Goal: Find specific page/section: Find specific page/section

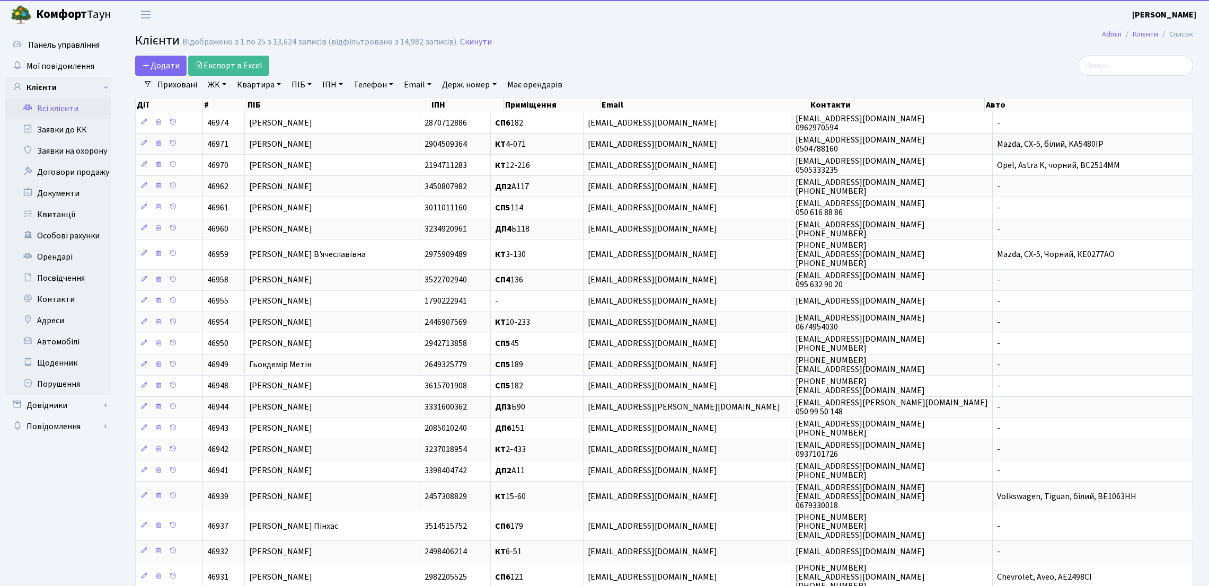
select select "25"
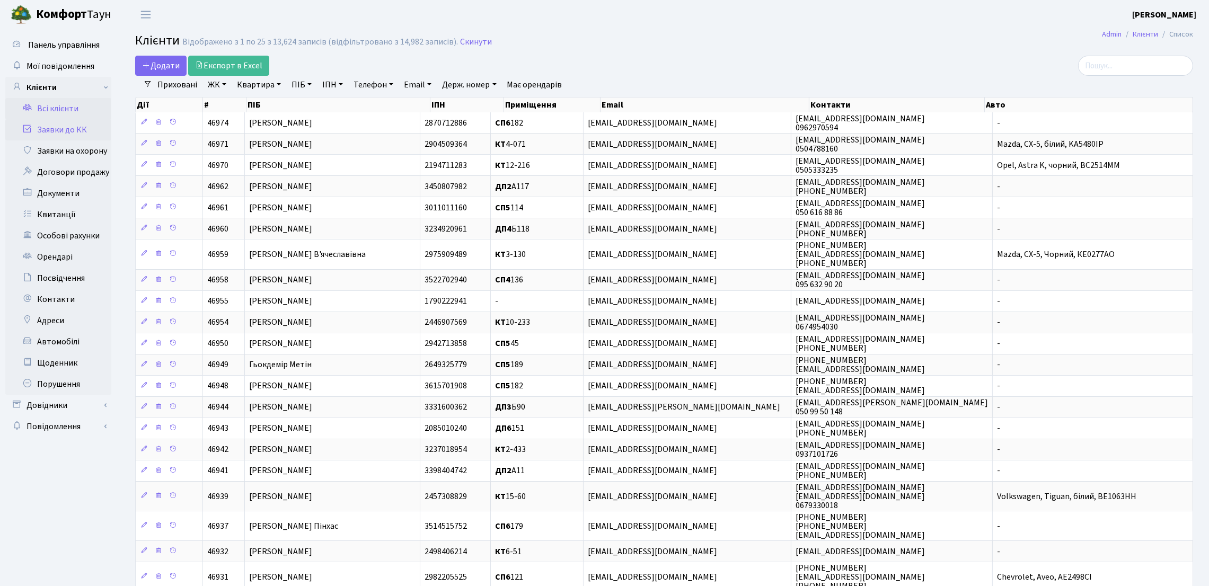
click at [54, 133] on link "Заявки до КК" at bounding box center [58, 129] width 106 height 21
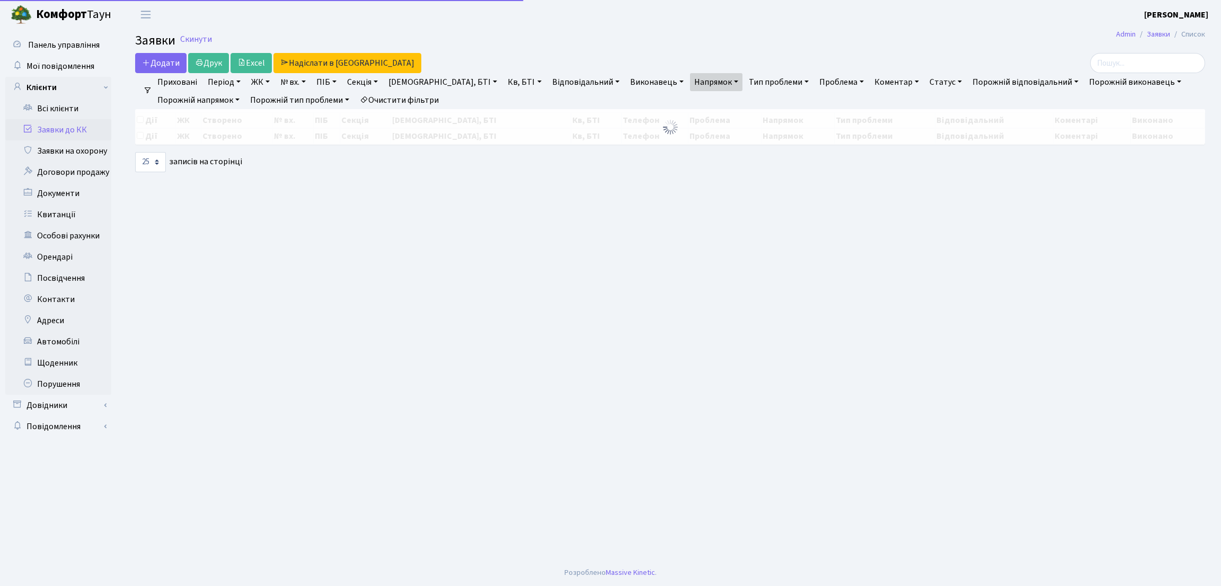
select select "25"
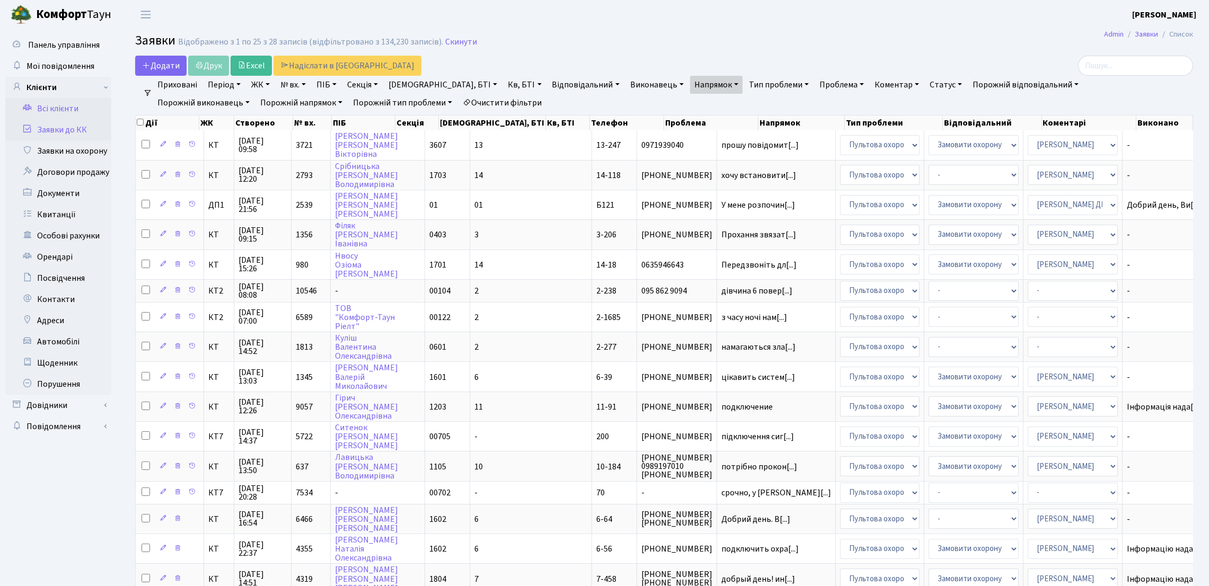
click at [64, 109] on link "Всі клієнти" at bounding box center [58, 108] width 106 height 21
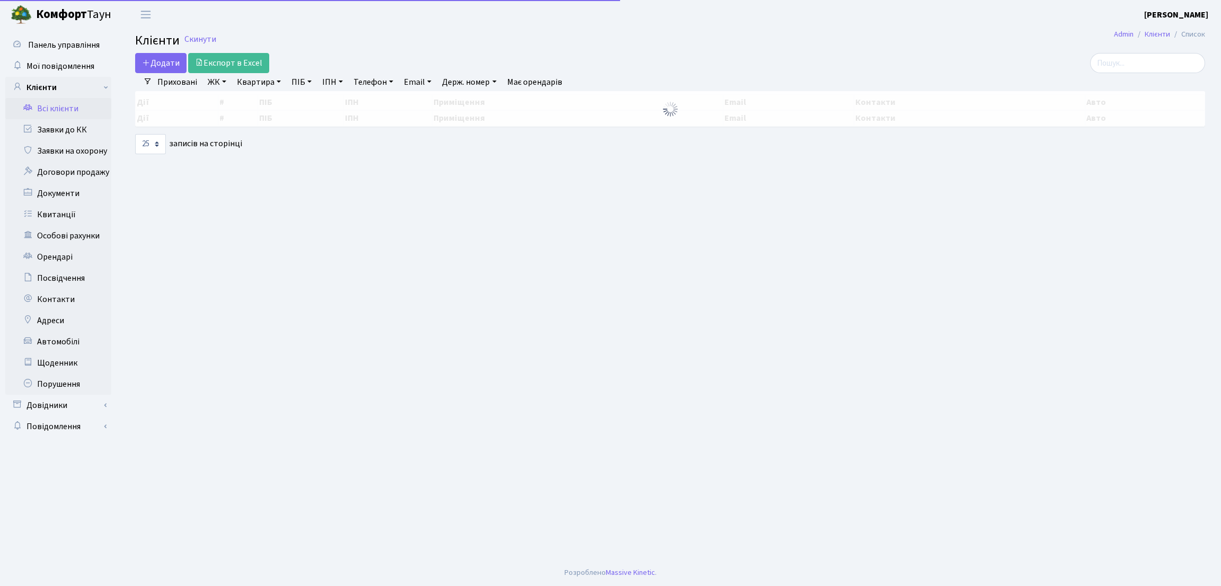
select select "25"
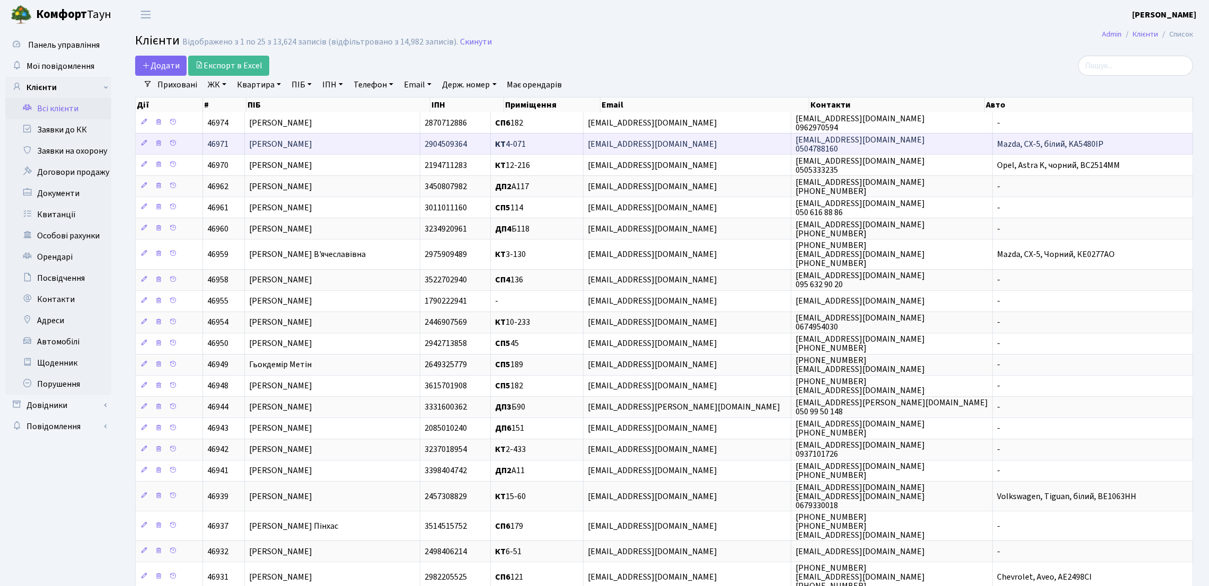
click at [360, 145] on td "Горячун Яна Володимирівна" at bounding box center [333, 143] width 176 height 21
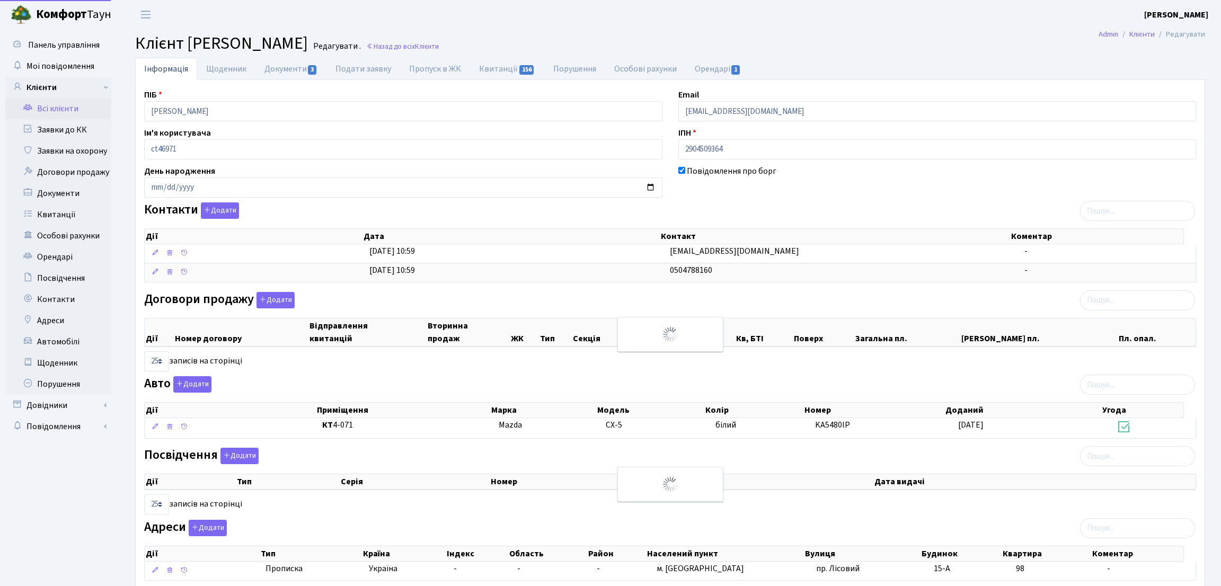
select select "25"
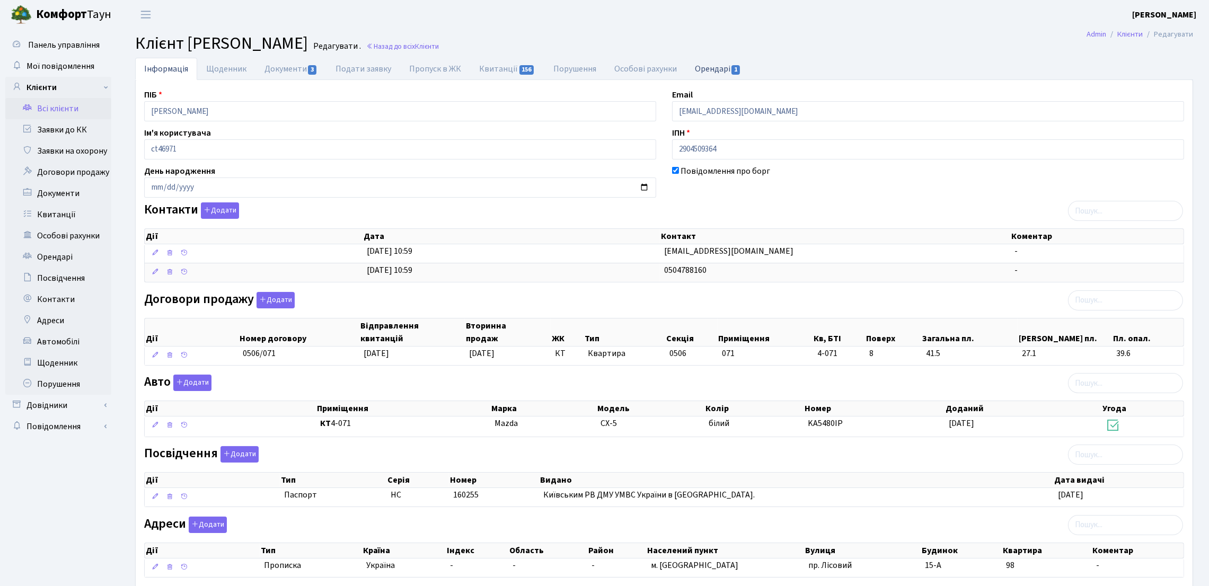
click at [708, 70] on link "Орендарі 1" at bounding box center [718, 69] width 64 height 22
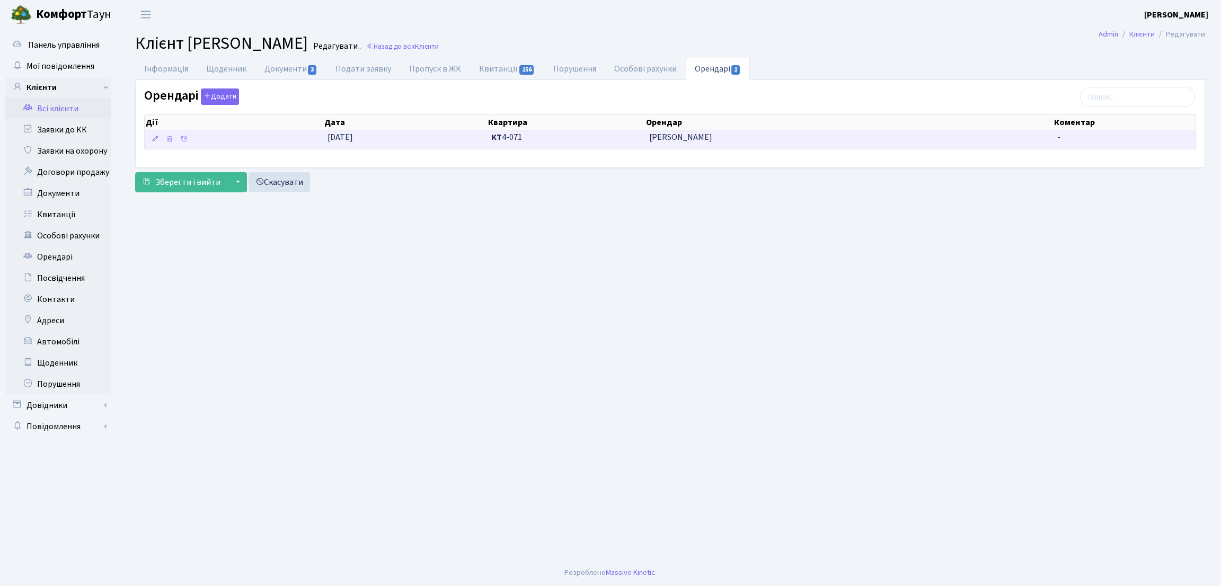
click at [720, 139] on span "Колода Дмитро Валерійович" at bounding box center [849, 137] width 400 height 12
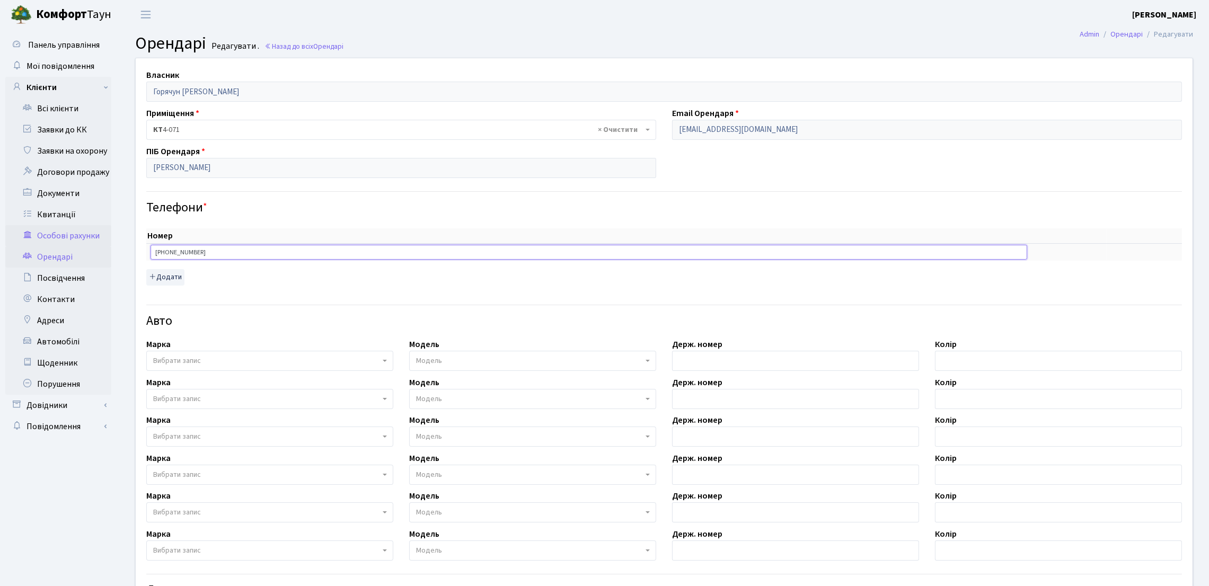
drag, startPoint x: 233, startPoint y: 246, endPoint x: 110, endPoint y: 244, distance: 122.9
click at [110, 244] on div "Панель управління Мої повідомлення Клієнти Всі клієнти Заявки до КК" at bounding box center [604, 377] width 1209 height 696
click at [97, 115] on link "Всі клієнти" at bounding box center [58, 108] width 106 height 21
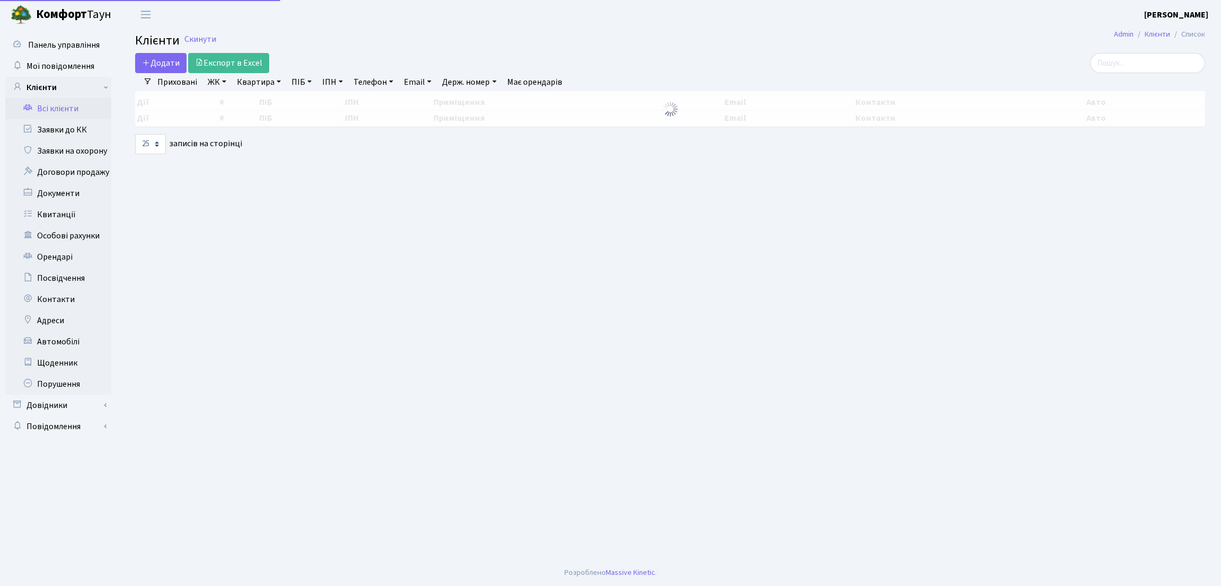
select select "25"
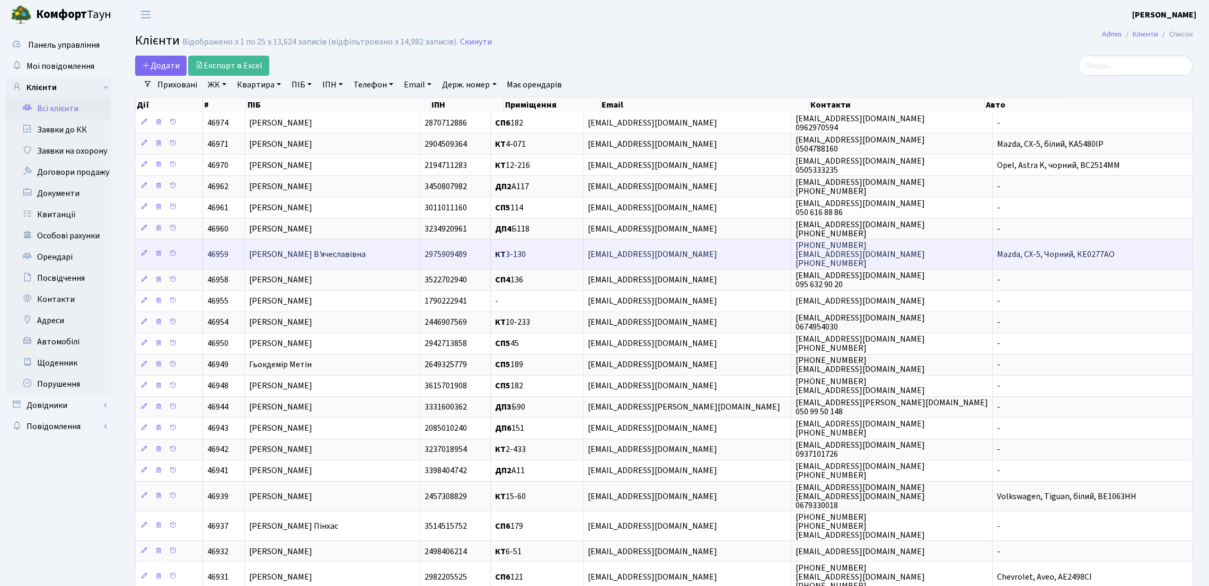
click at [312, 260] on span "[PERSON_NAME] В'ячеславівна" at bounding box center [307, 255] width 117 height 12
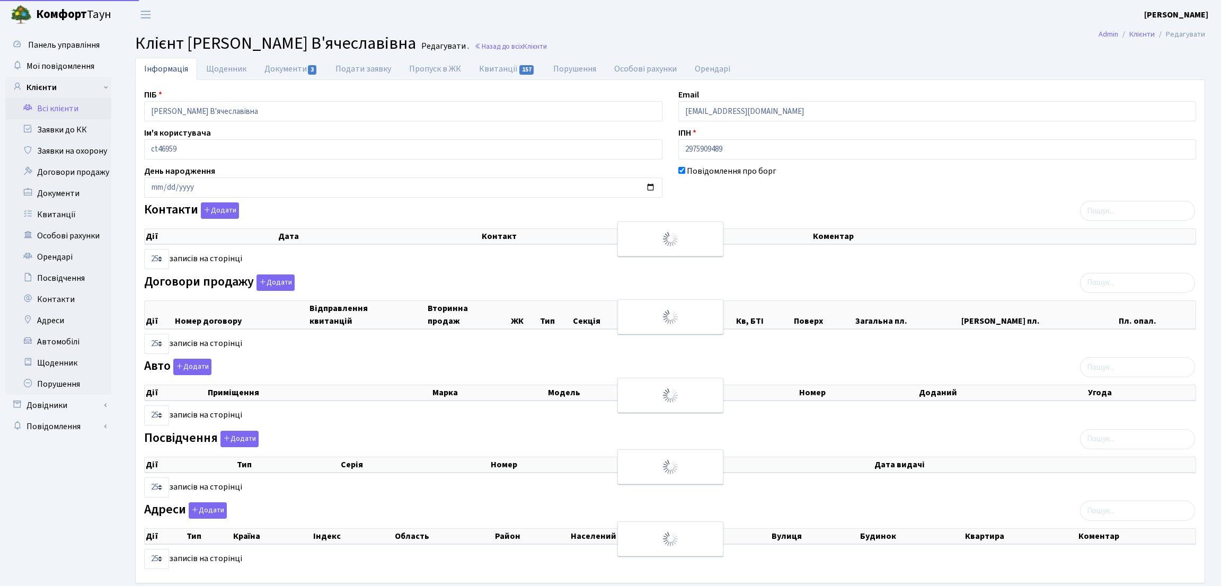
select select "25"
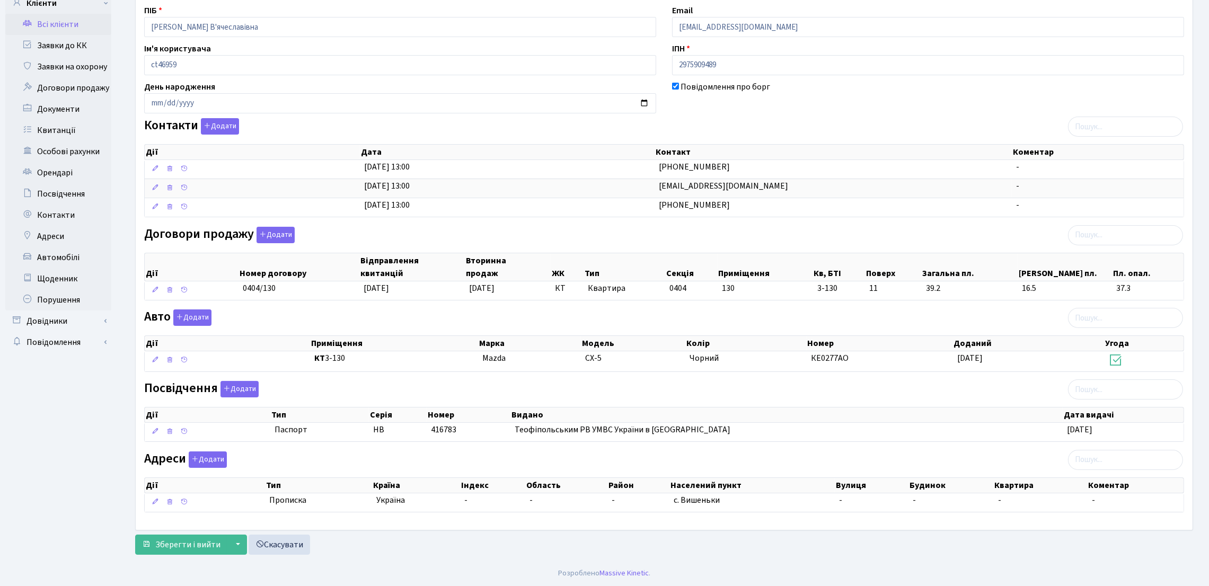
scroll to position [88, 0]
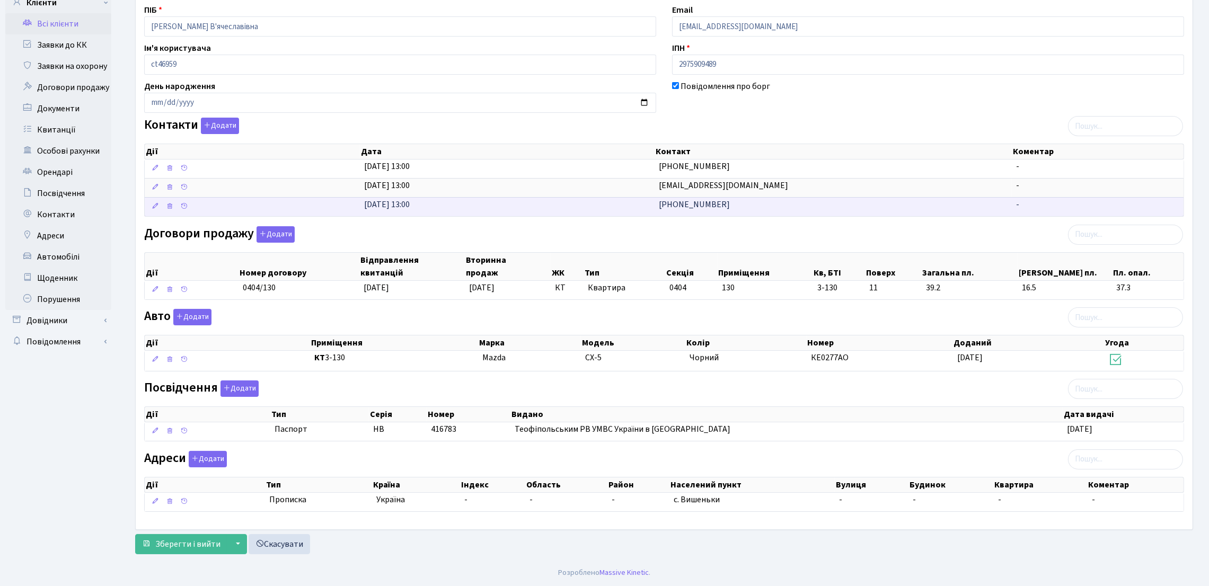
click at [698, 204] on span "[PHONE_NUMBER]" at bounding box center [694, 205] width 71 height 12
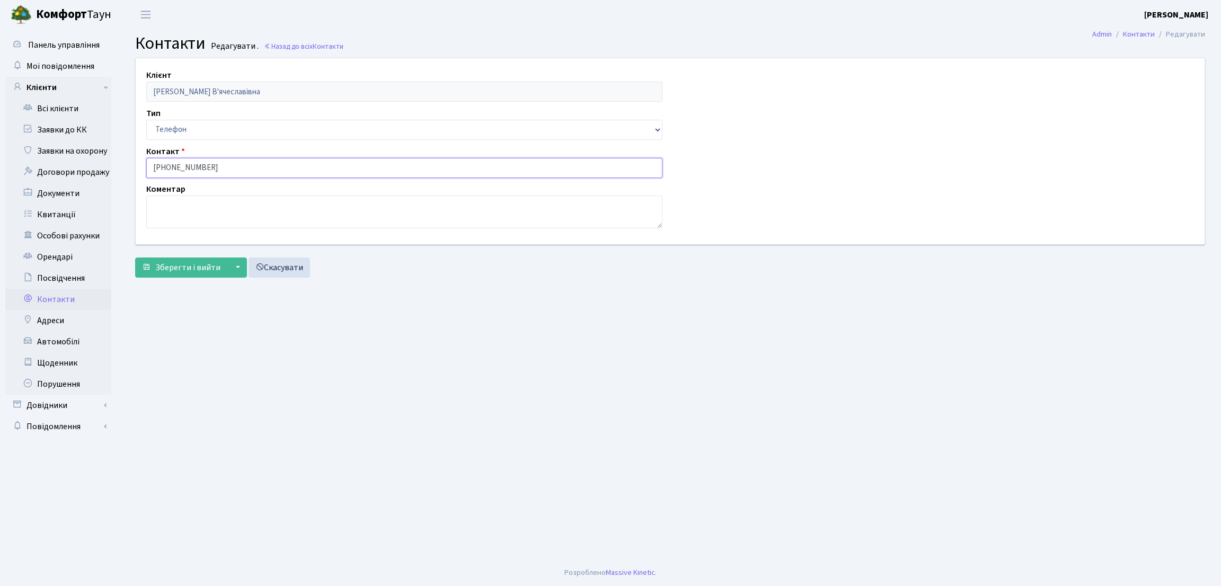
drag, startPoint x: 287, startPoint y: 169, endPoint x: 116, endPoint y: 162, distance: 171.3
click at [116, 162] on div "Панель управління Мої повідомлення Клієнти Всі клієнти Заявки до КК" at bounding box center [610, 294] width 1221 height 530
click at [71, 112] on link "Всі клієнти" at bounding box center [58, 108] width 106 height 21
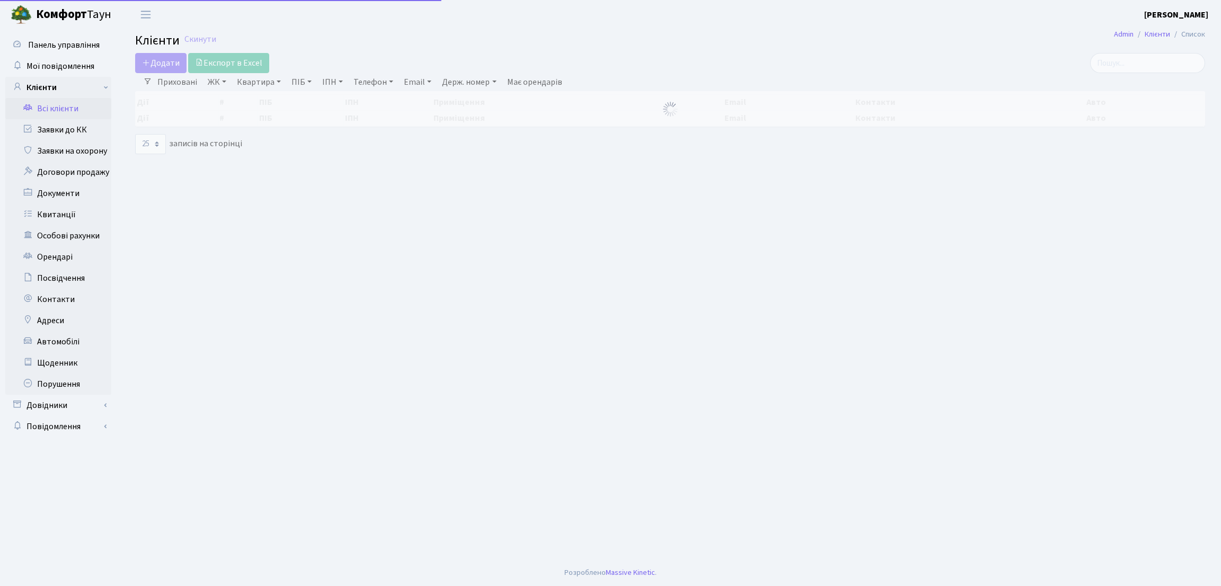
select select "25"
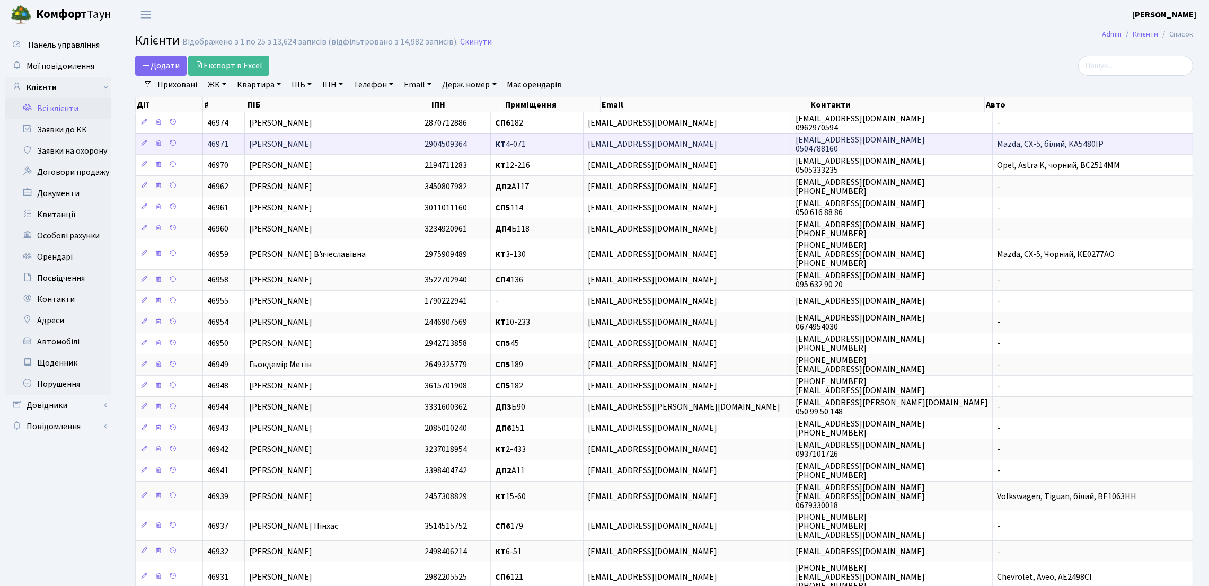
click at [312, 140] on span "[PERSON_NAME]" at bounding box center [280, 144] width 63 height 12
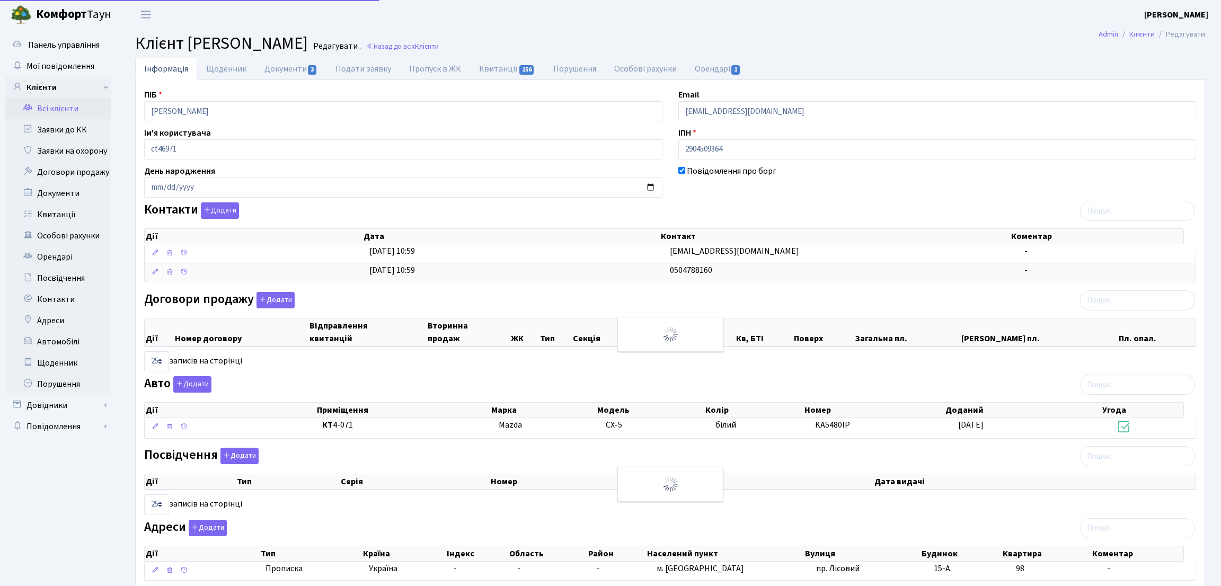
select select "25"
